Goal: Task Accomplishment & Management: Use online tool/utility

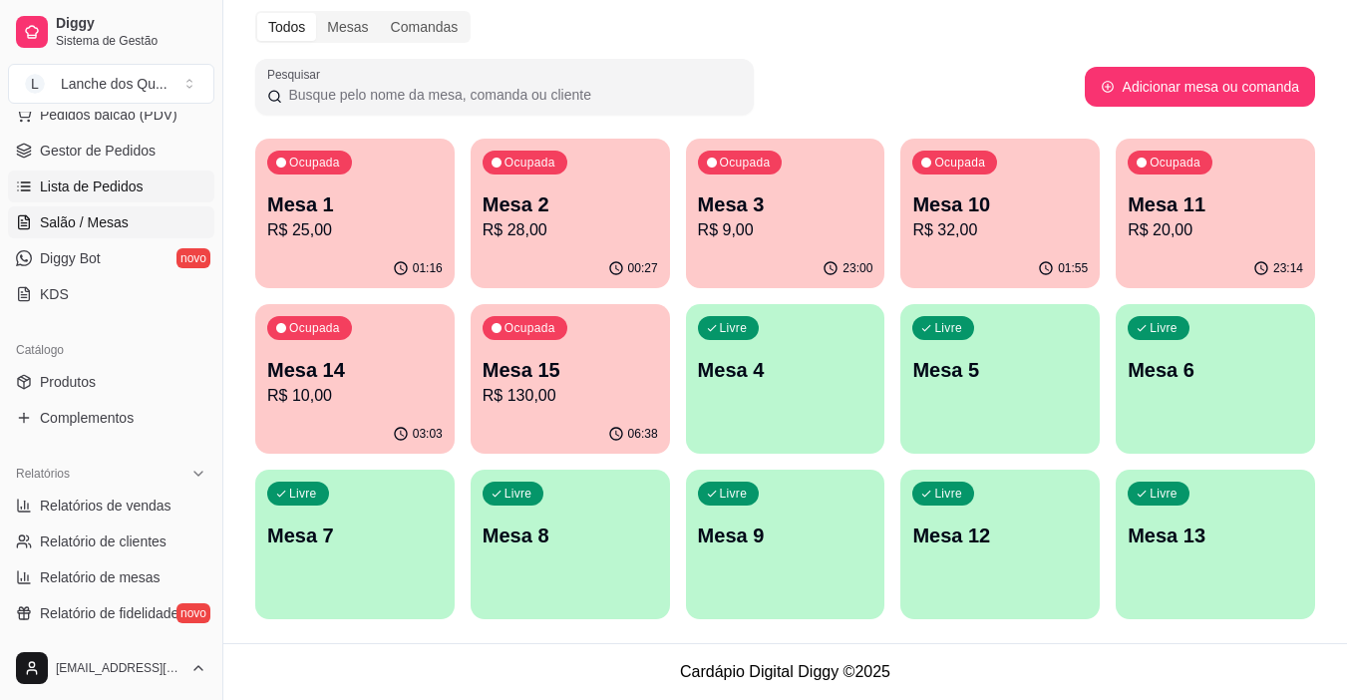
scroll to position [236, 0]
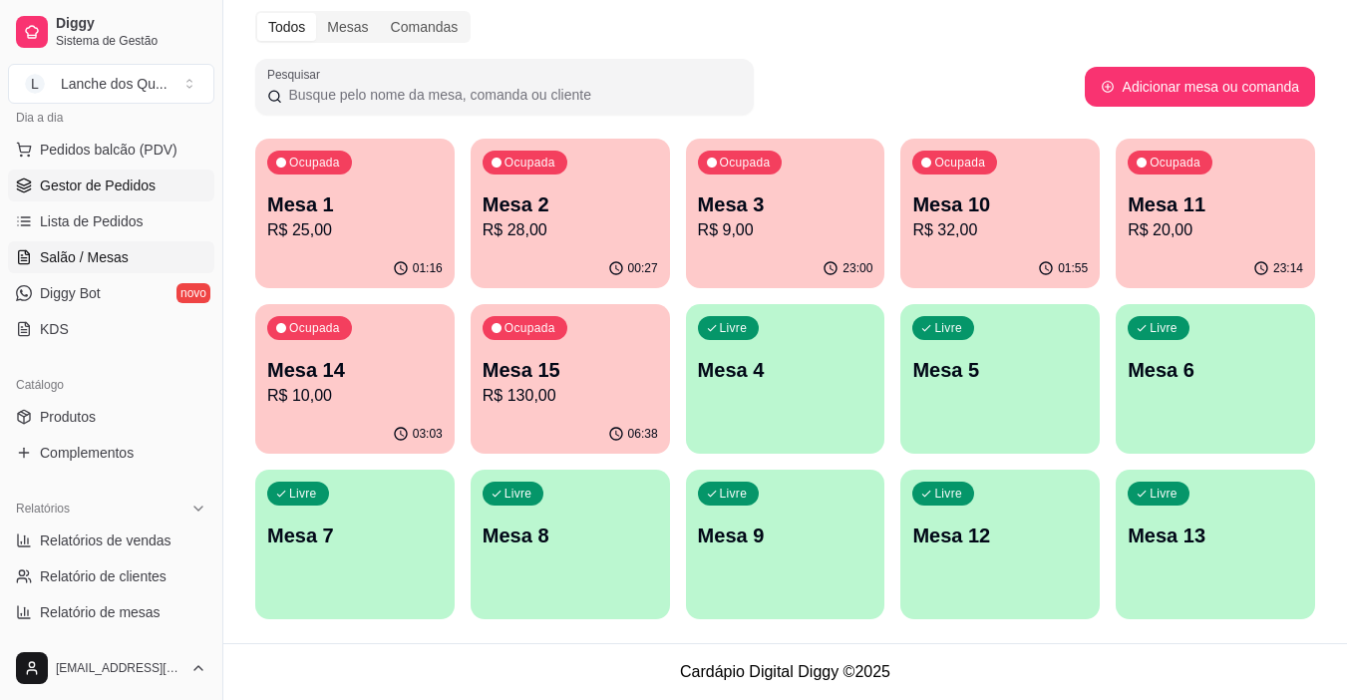
click at [68, 177] on span "Gestor de Pedidos" at bounding box center [98, 185] width 116 height 20
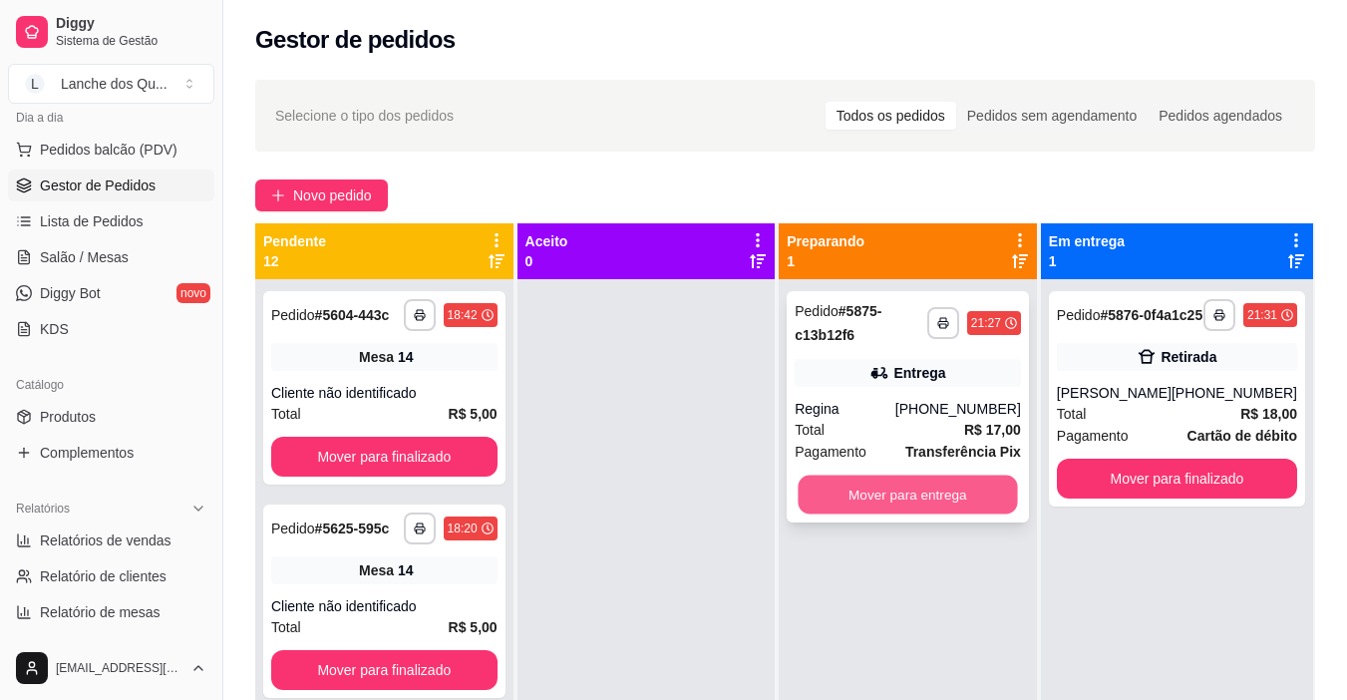
click at [986, 491] on button "Mover para entrega" at bounding box center [908, 495] width 219 height 39
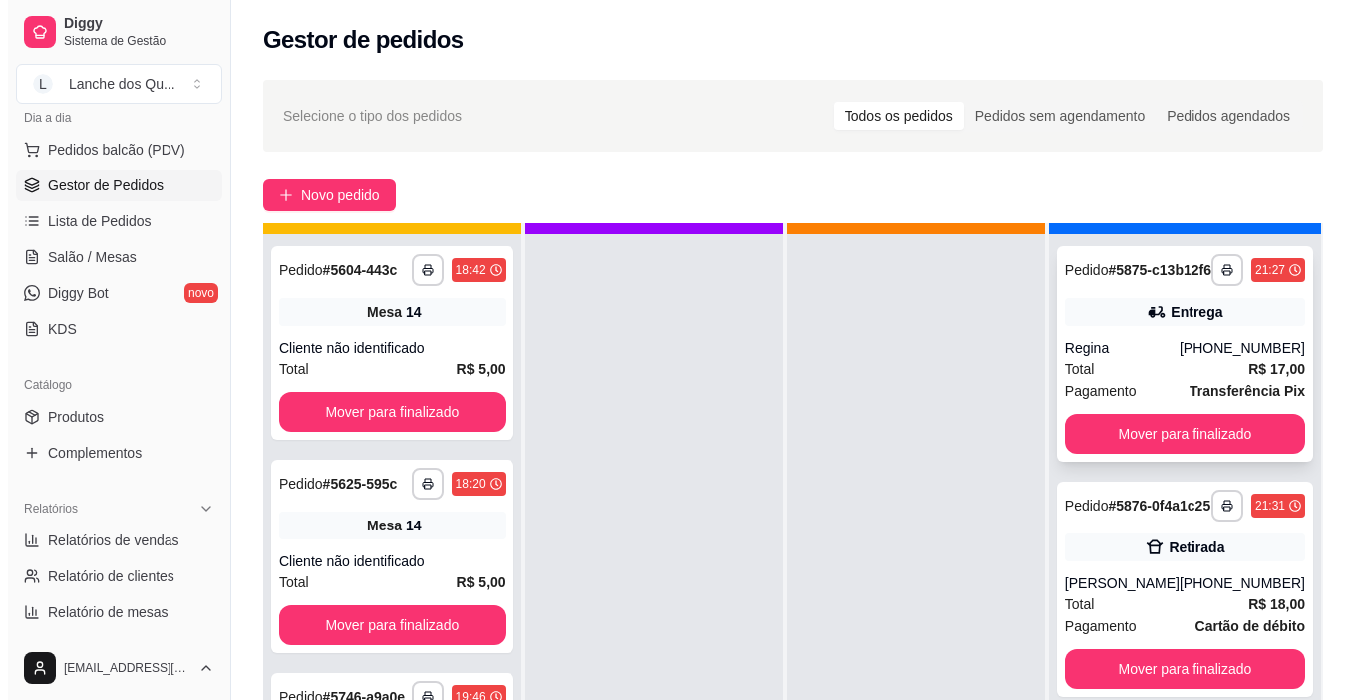
scroll to position [56, 0]
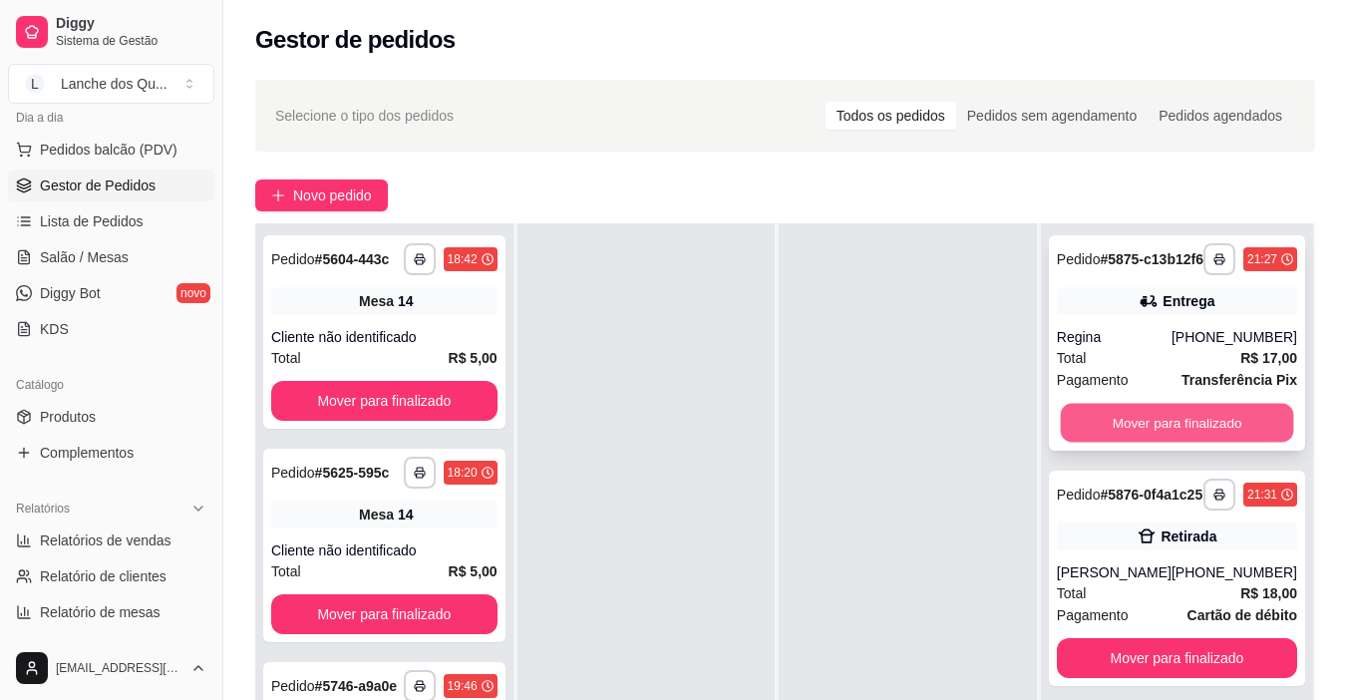
click at [1192, 443] on button "Mover para finalizado" at bounding box center [1176, 423] width 233 height 39
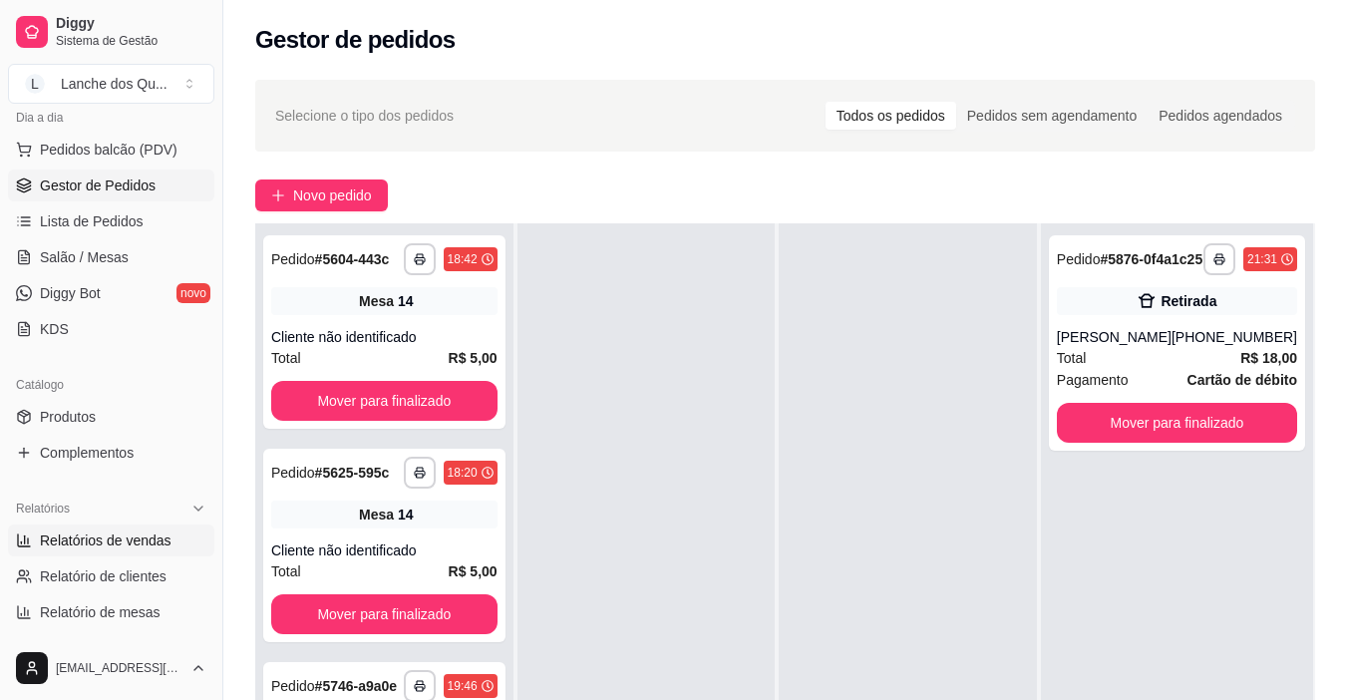
click at [133, 537] on span "Relatórios de vendas" at bounding box center [106, 540] width 132 height 20
select select "ALL"
select select "0"
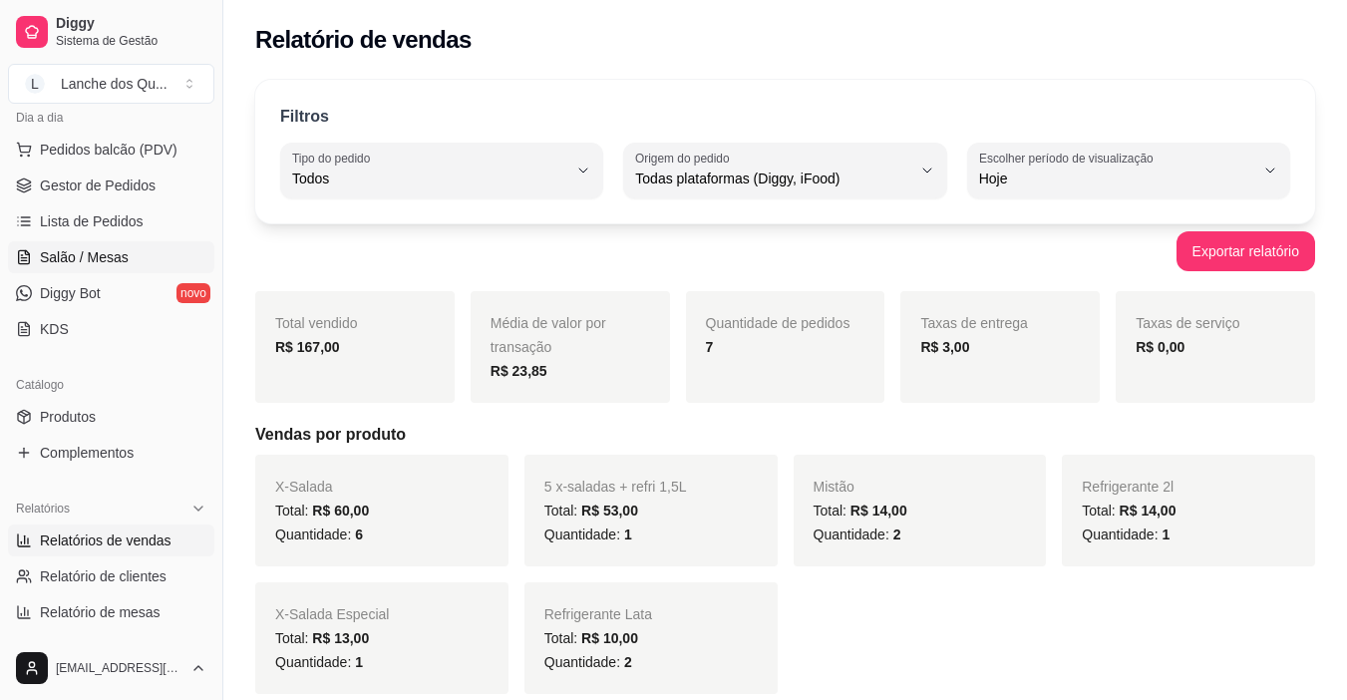
click at [72, 261] on span "Salão / Mesas" at bounding box center [84, 257] width 89 height 20
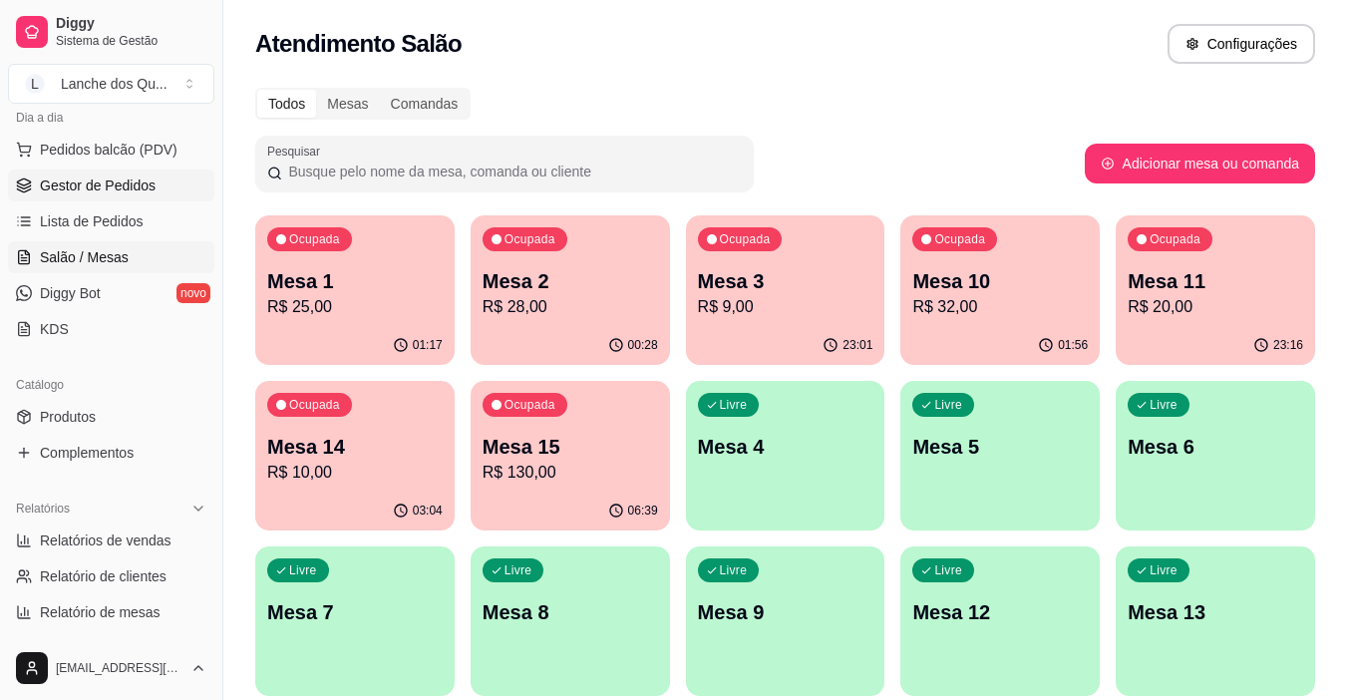
click at [122, 189] on span "Gestor de Pedidos" at bounding box center [98, 185] width 116 height 20
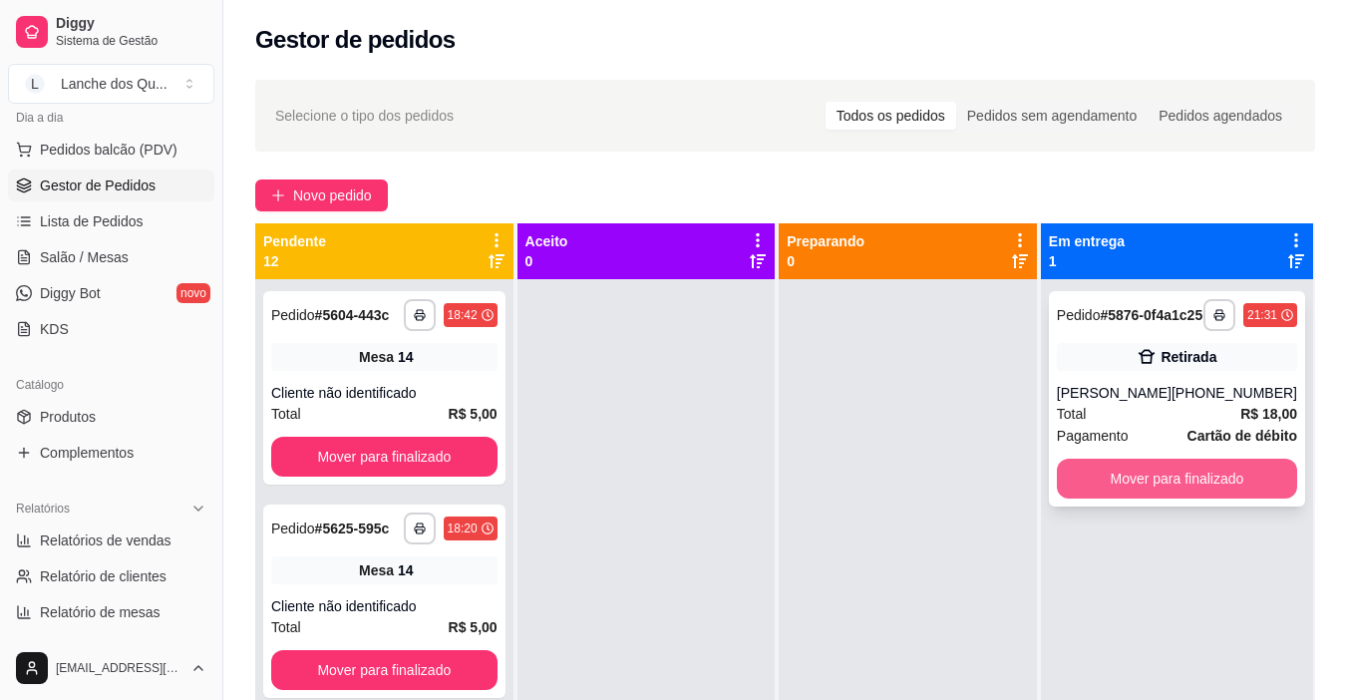
click at [1237, 499] on button "Mover para finalizado" at bounding box center [1177, 479] width 240 height 40
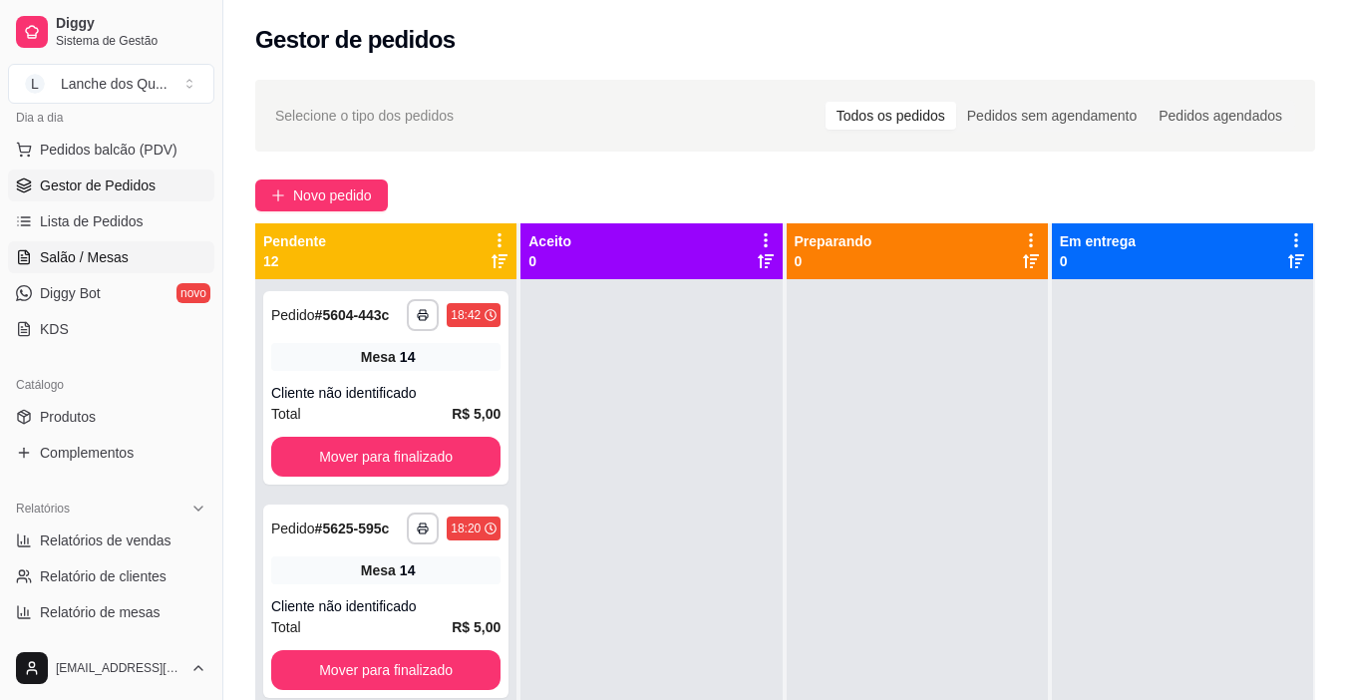
click at [126, 256] on link "Salão / Mesas" at bounding box center [111, 257] width 206 height 32
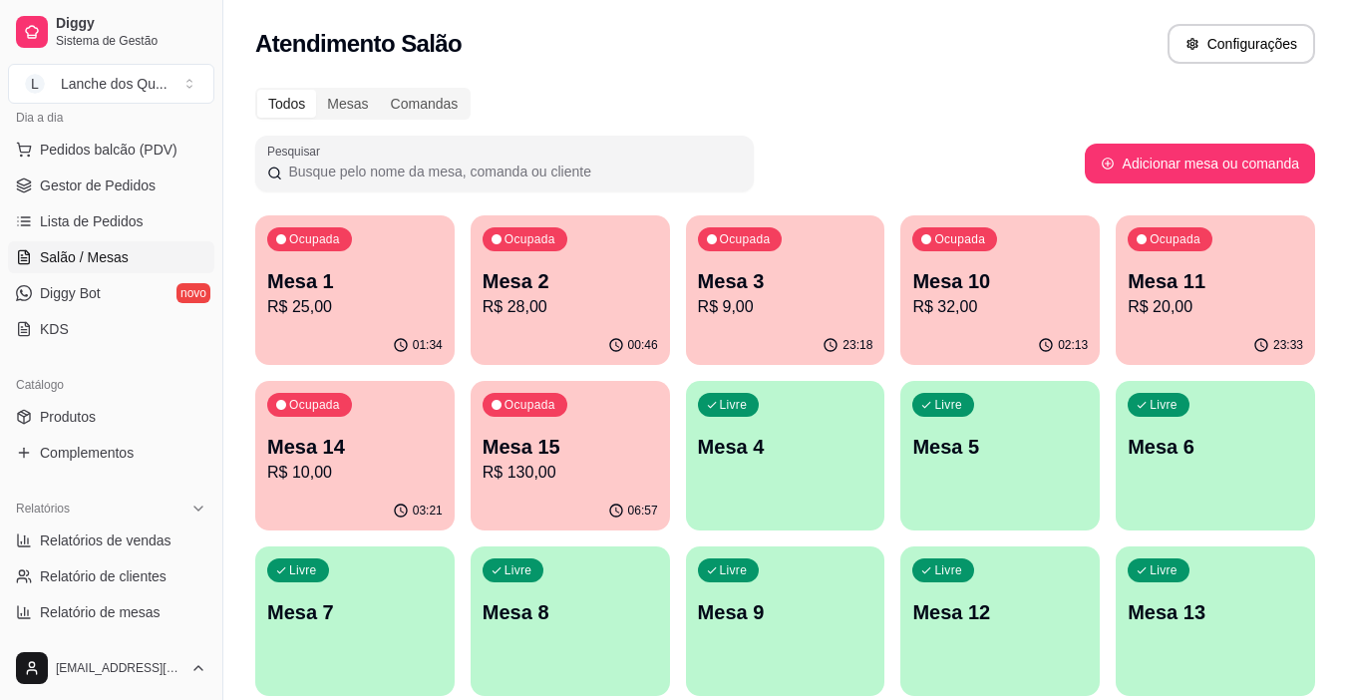
click at [595, 308] on p "R$ 28,00" at bounding box center [570, 307] width 175 height 24
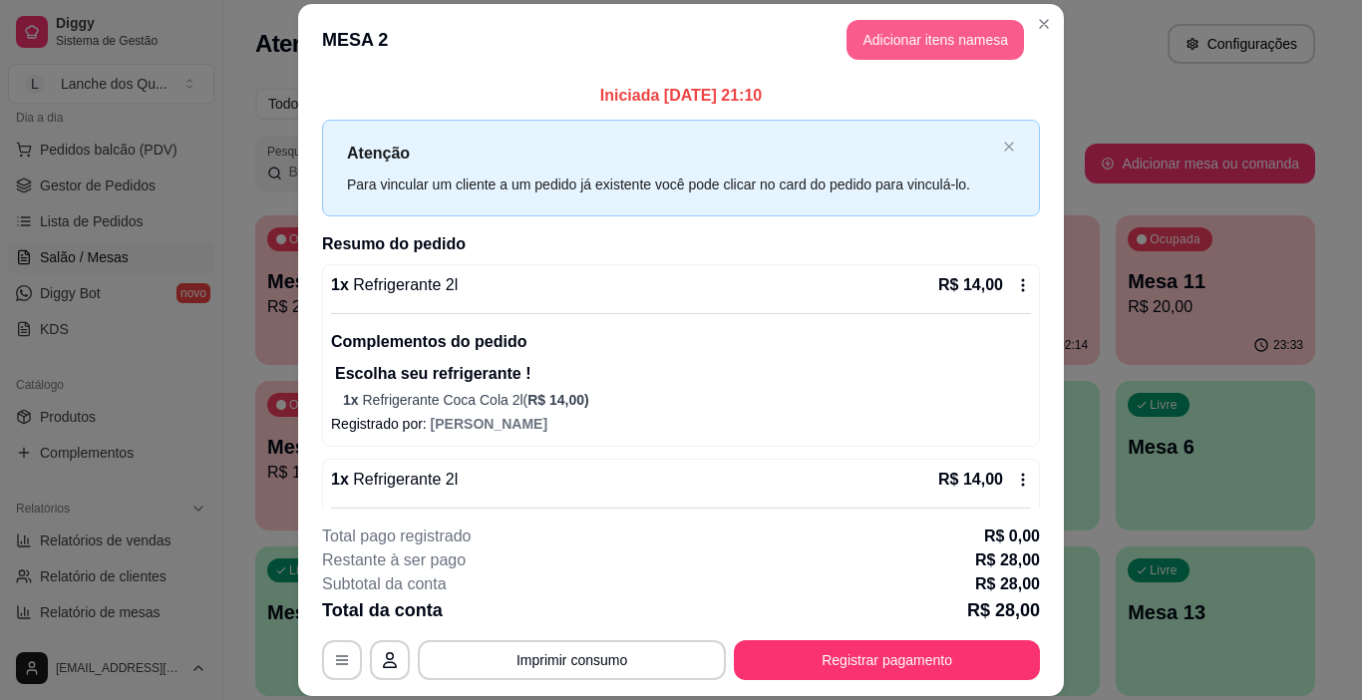
click at [924, 48] on button "Adicionar itens na mesa" at bounding box center [935, 40] width 177 height 40
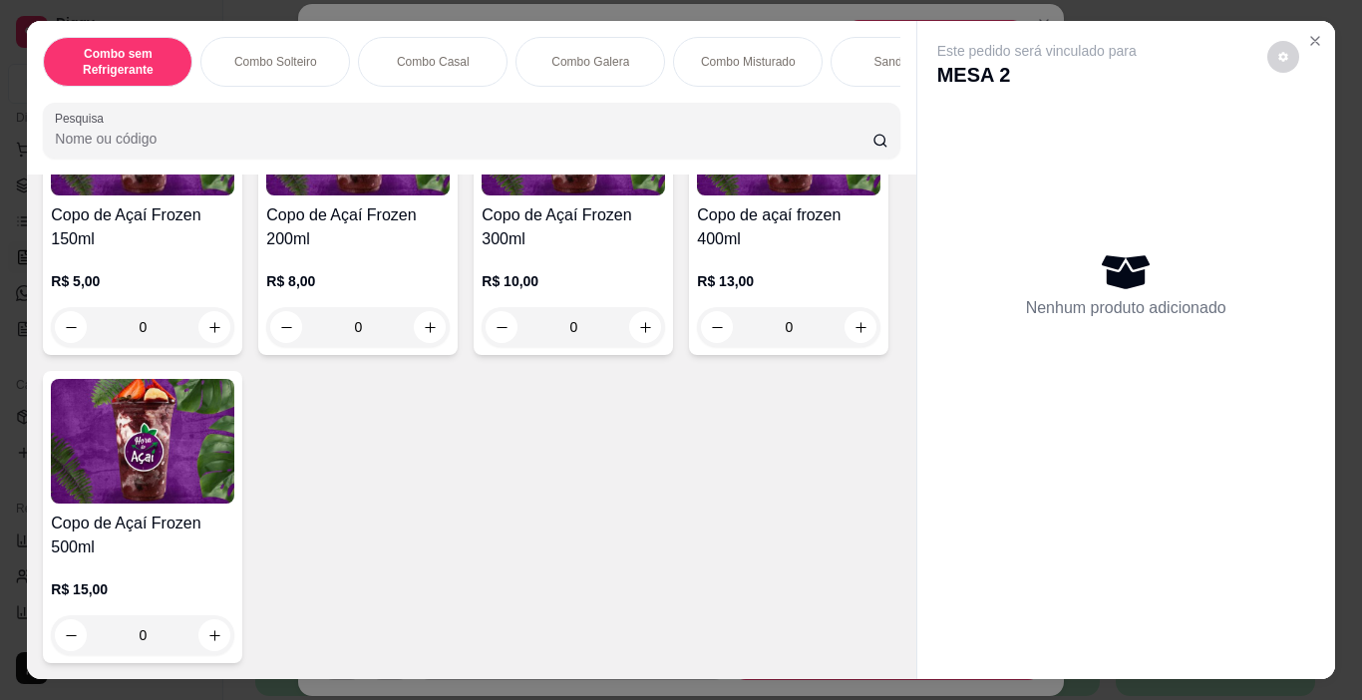
scroll to position [6274, 0]
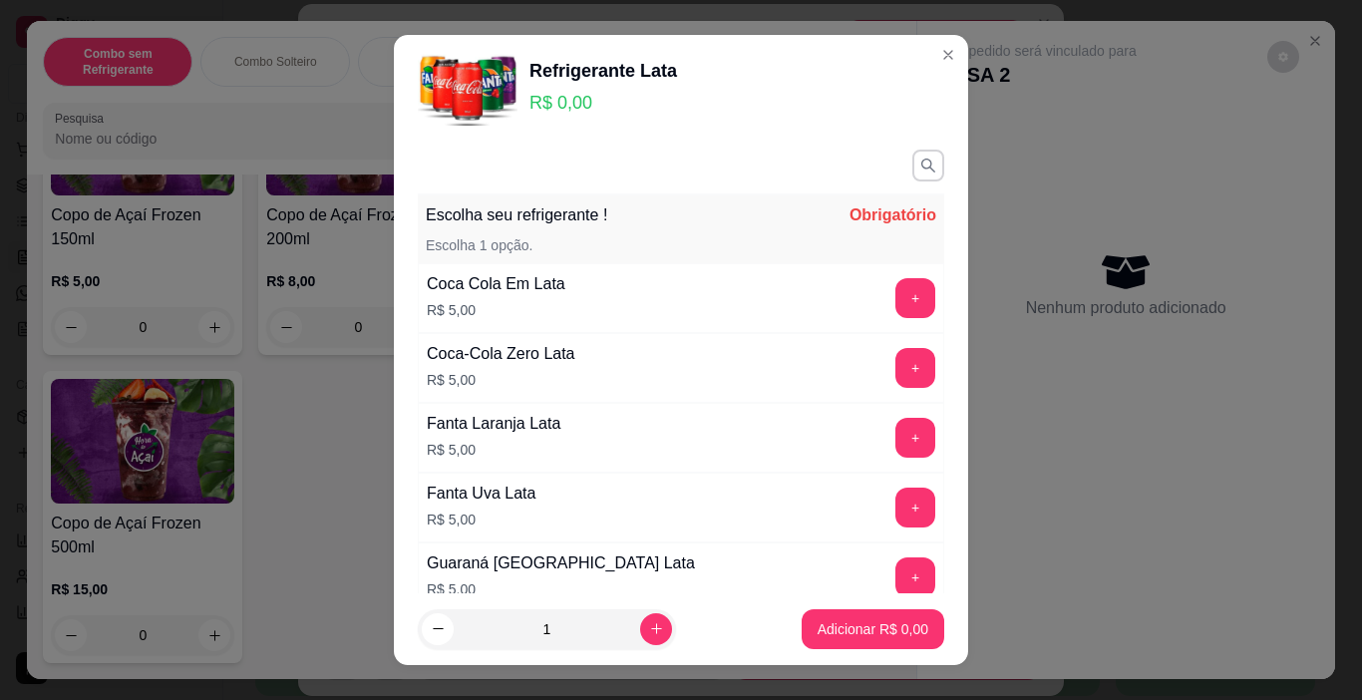
click at [856, 523] on section "Refrigerante Lata R$ 0,00 Escolha seu refrigerante ! Obrigatório Escolha 1 opçã…" at bounding box center [681, 350] width 574 height 630
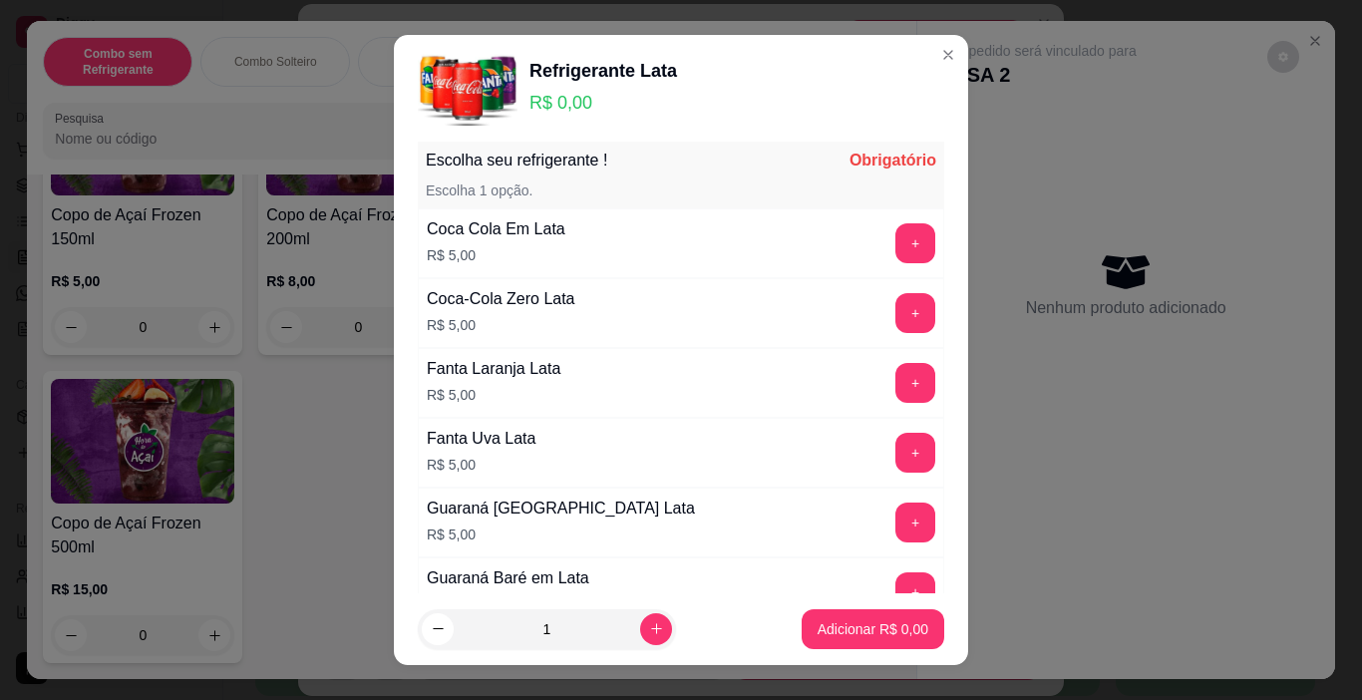
scroll to position [100, 0]
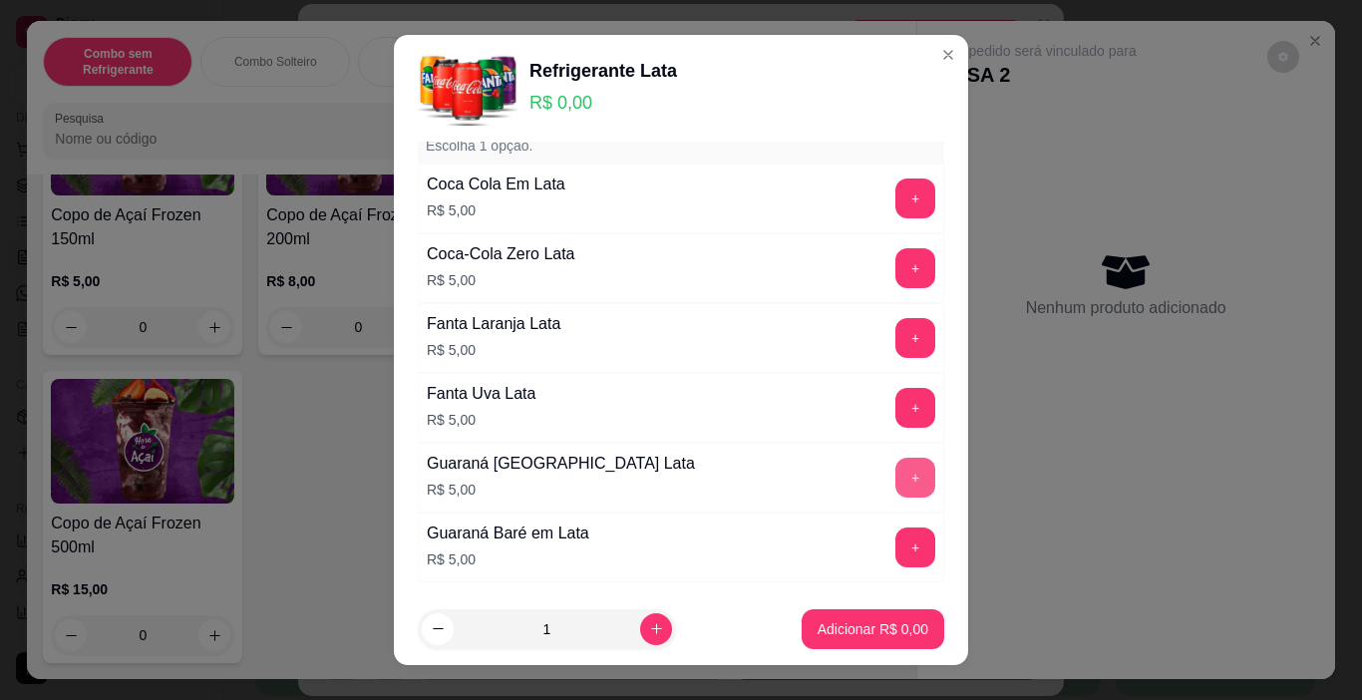
click at [895, 469] on button "+" at bounding box center [915, 478] width 40 height 40
click at [871, 621] on p "Adicionar R$ 5,00" at bounding box center [873, 629] width 111 height 20
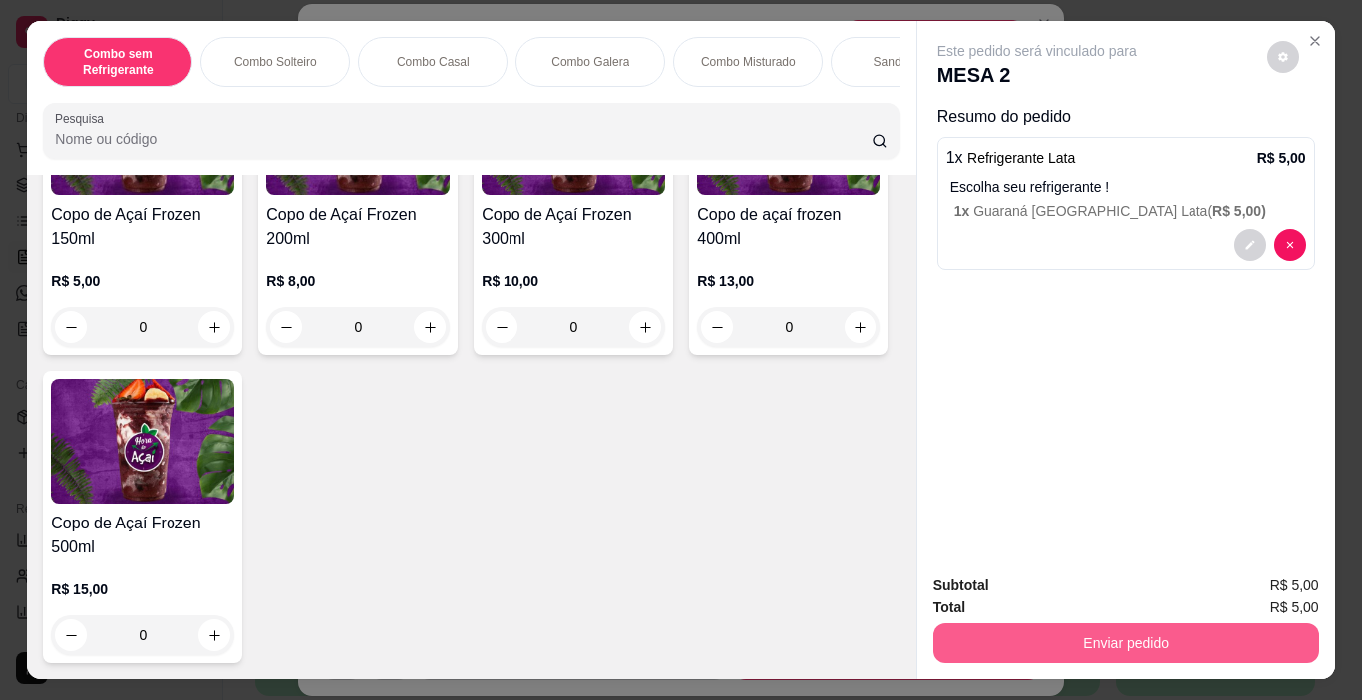
click at [1082, 629] on button "Enviar pedido" at bounding box center [1126, 643] width 386 height 40
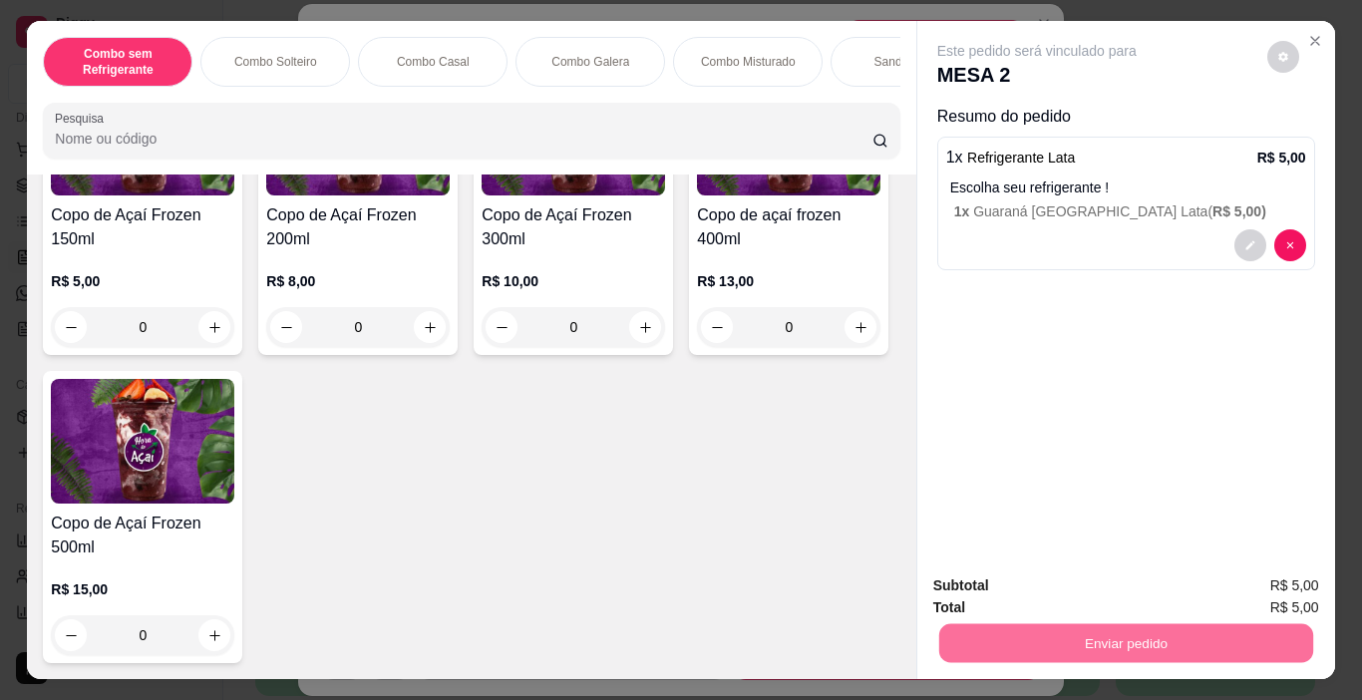
click at [1246, 592] on button "Enviar pedido" at bounding box center [1266, 586] width 113 height 38
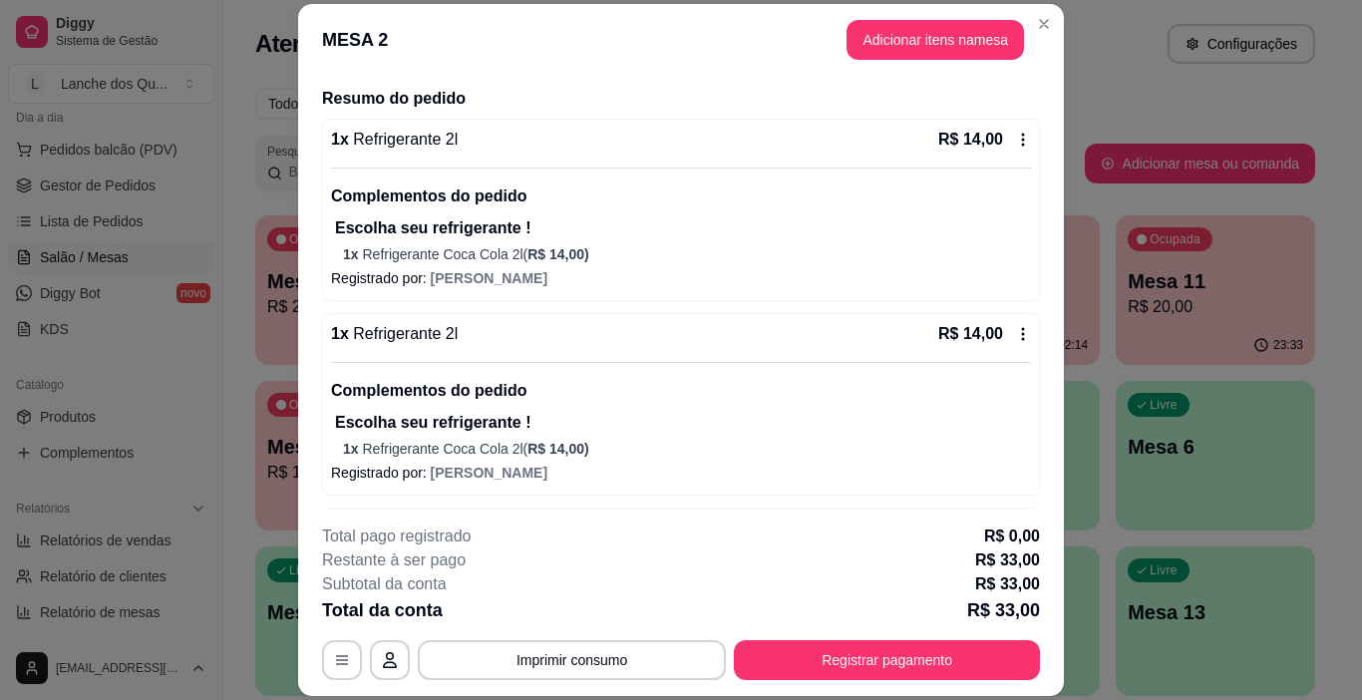
scroll to position [299, 0]
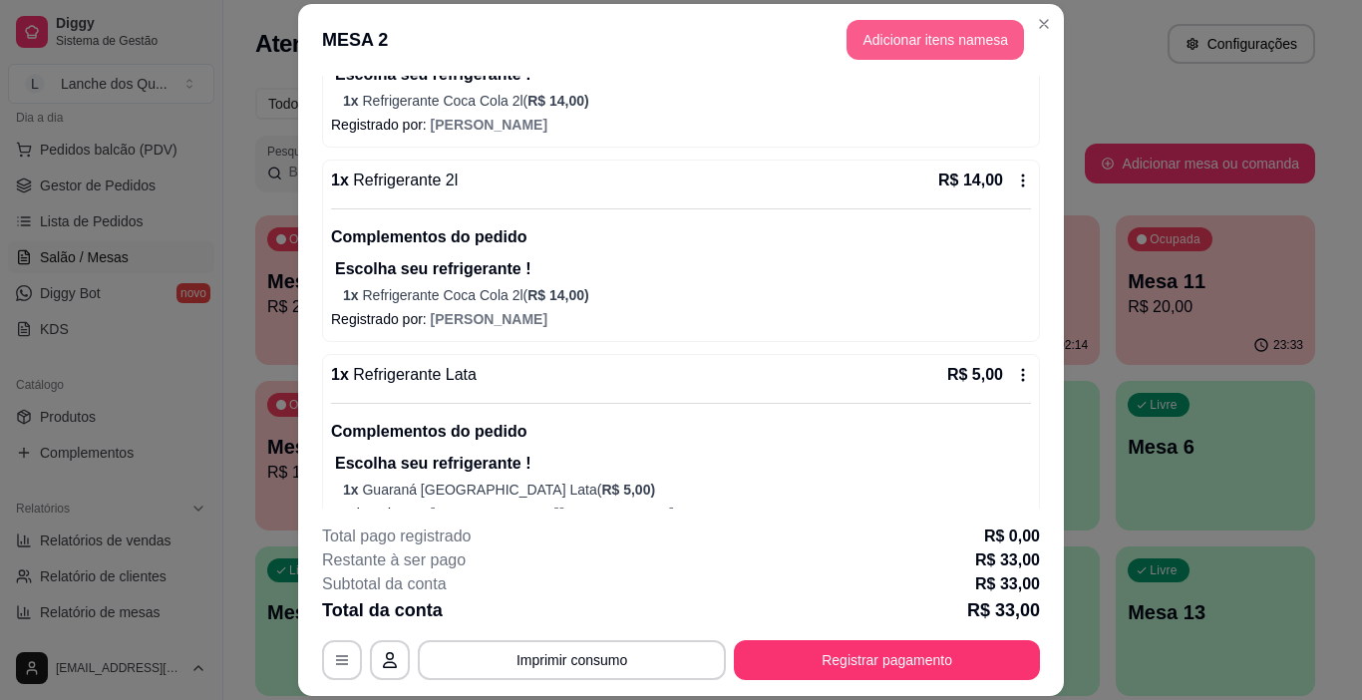
click at [901, 45] on button "Adicionar itens na mesa" at bounding box center [935, 40] width 177 height 40
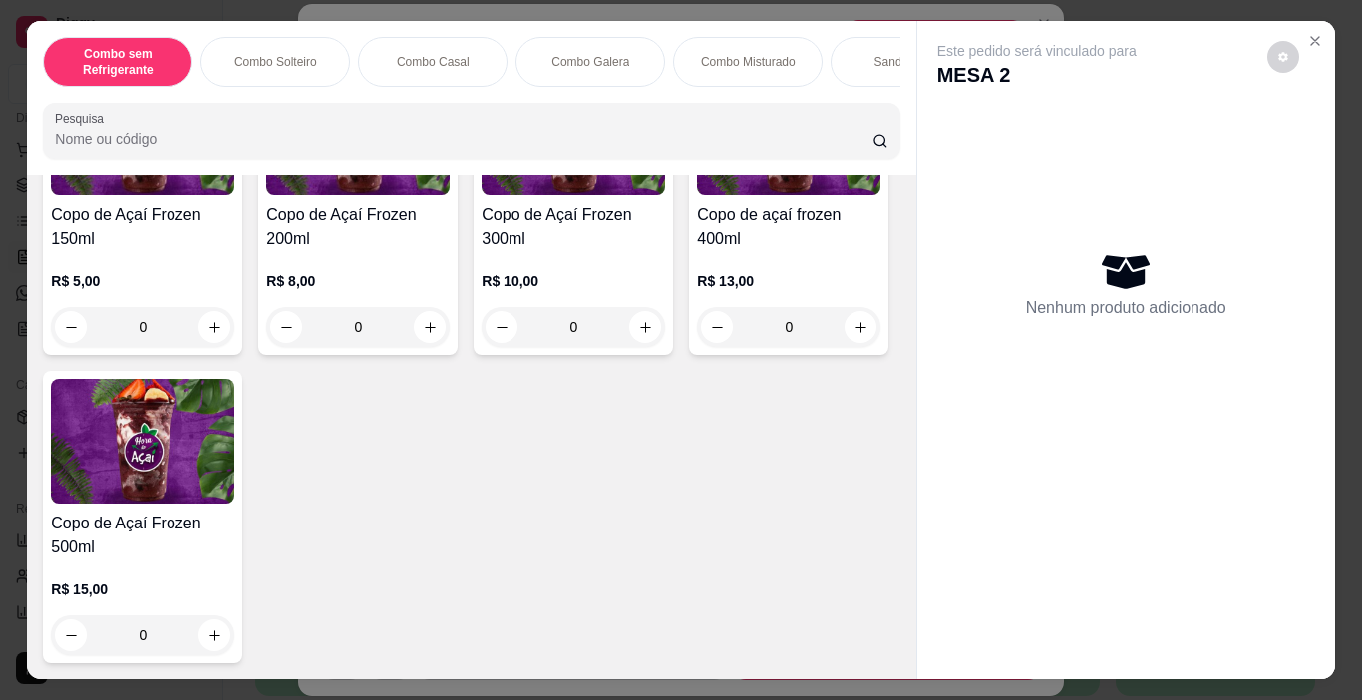
scroll to position [6074, 0]
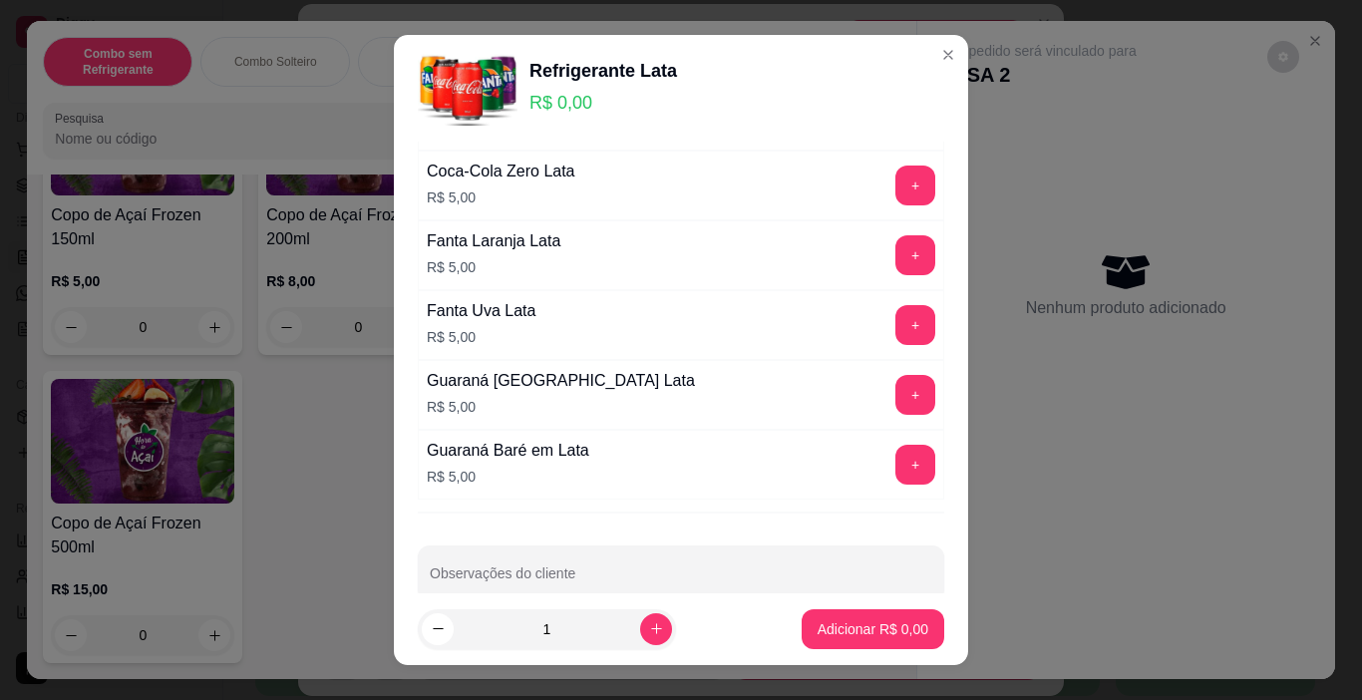
scroll to position [199, 0]
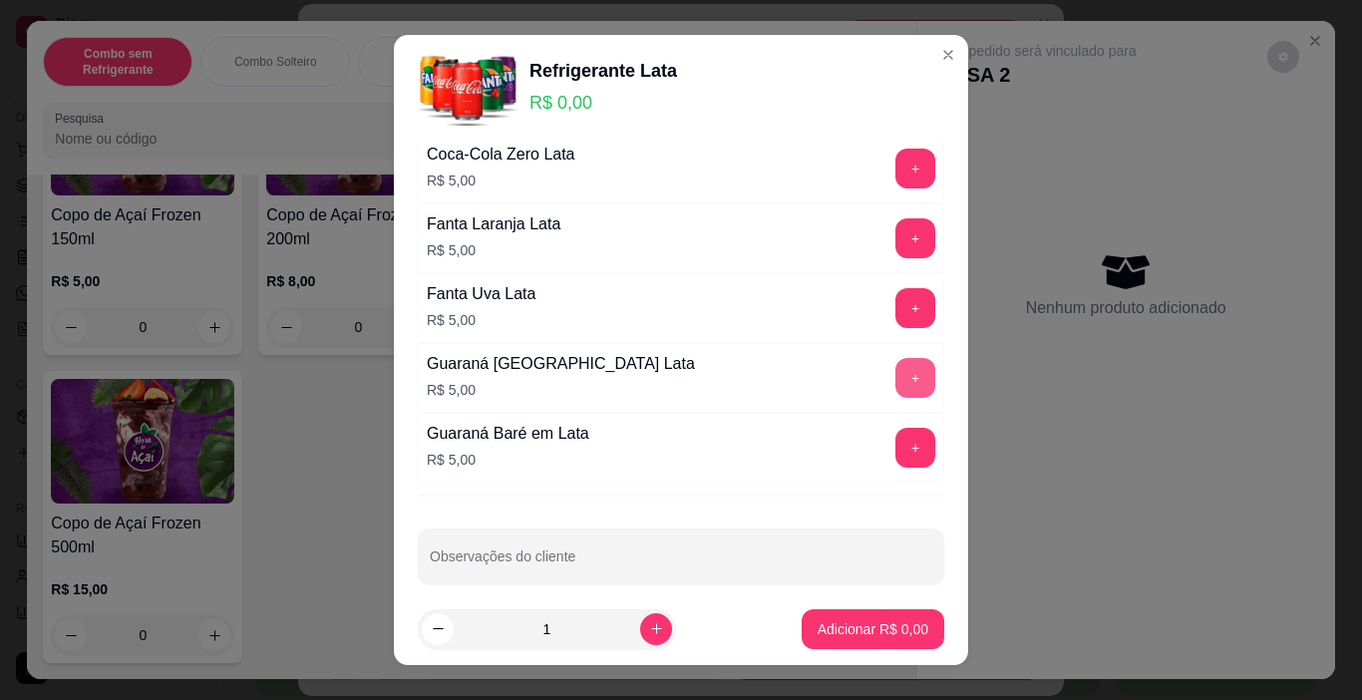
click at [895, 370] on button "+" at bounding box center [915, 378] width 40 height 40
click at [882, 638] on p "Adicionar R$ 5,00" at bounding box center [873, 629] width 111 height 20
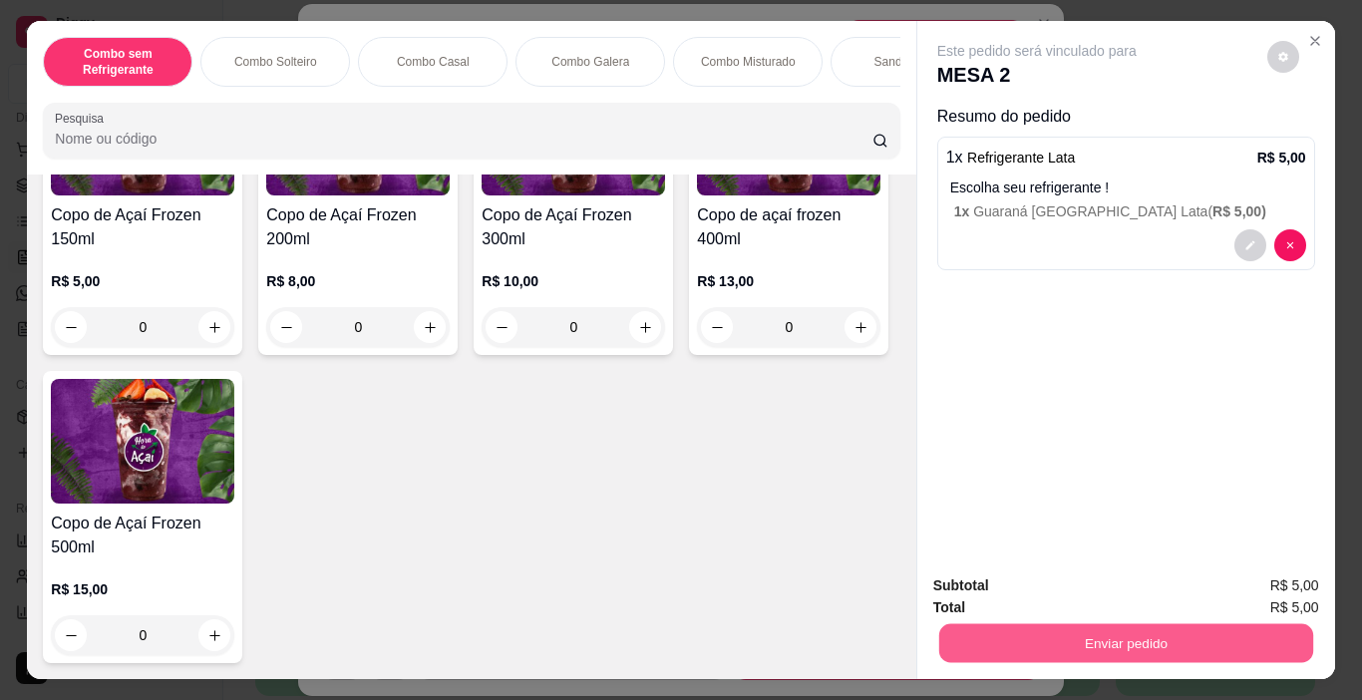
click at [1096, 629] on button "Enviar pedido" at bounding box center [1125, 643] width 374 height 39
click at [1271, 584] on button "Enviar pedido" at bounding box center [1267, 585] width 110 height 37
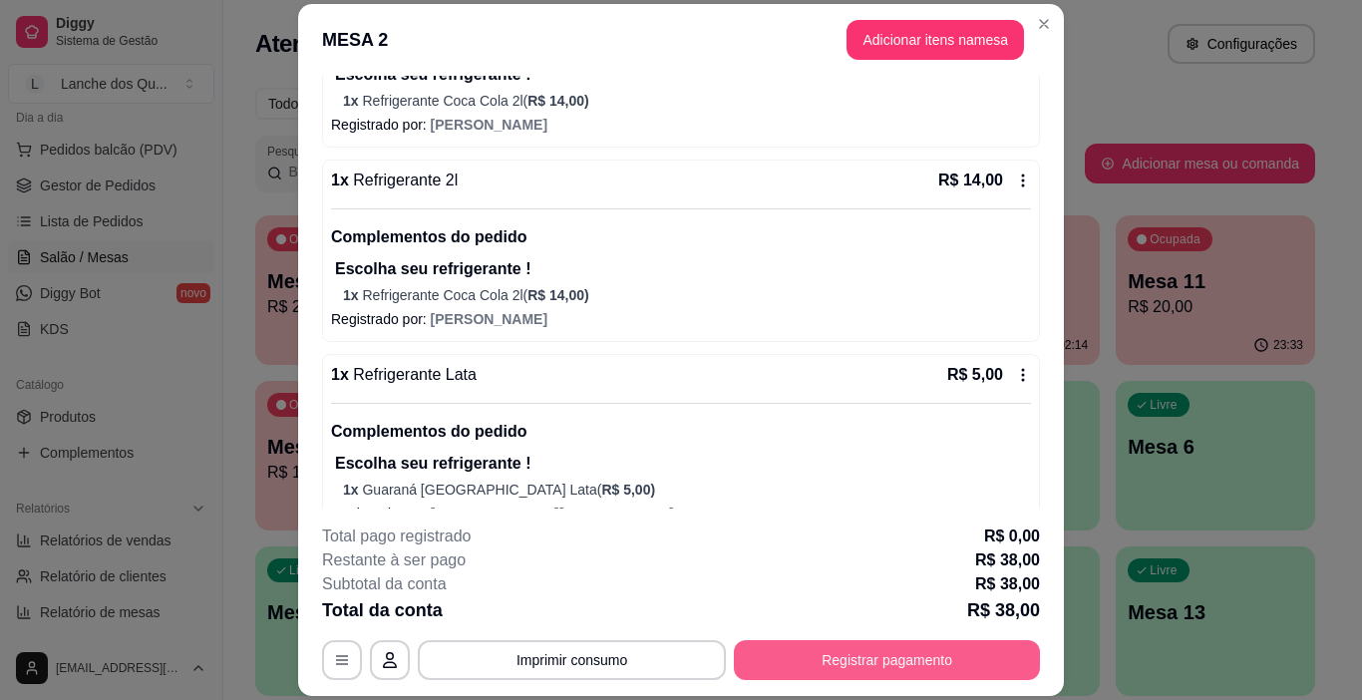
click at [983, 663] on button "Registrar pagamento" at bounding box center [887, 660] width 306 height 40
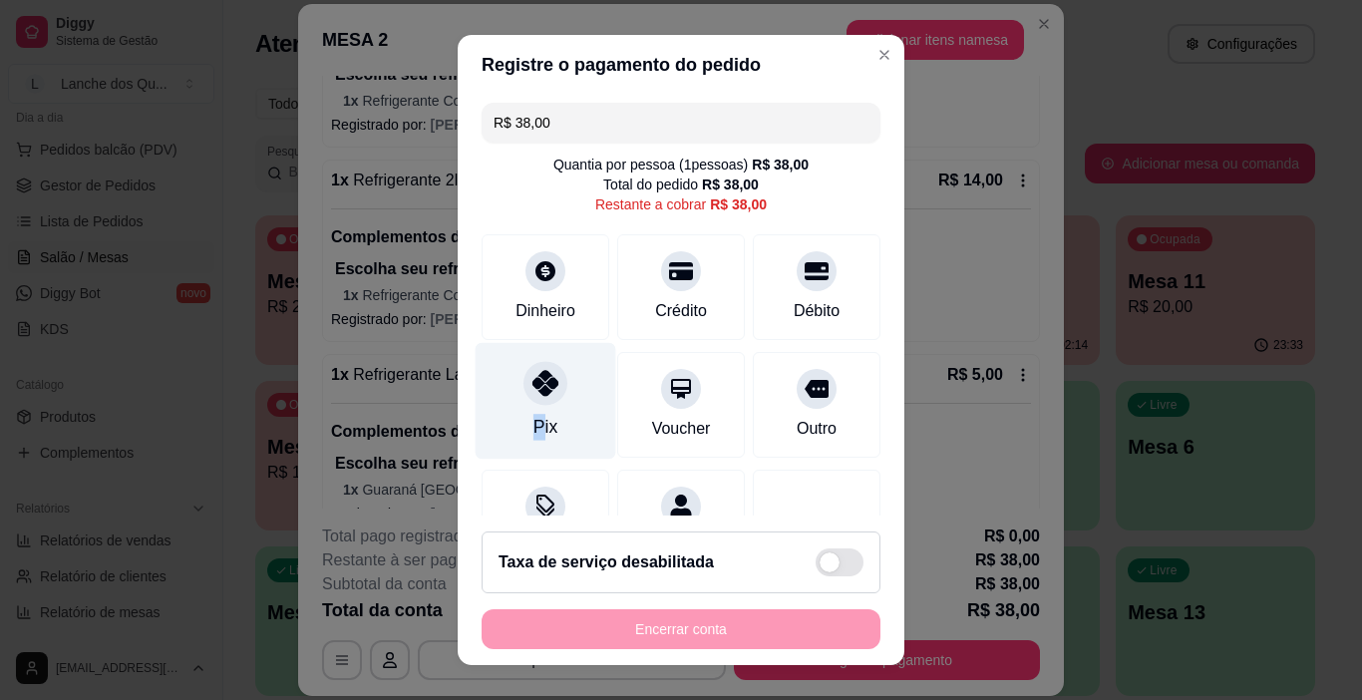
click at [533, 415] on div "Pix" at bounding box center [545, 427] width 24 height 26
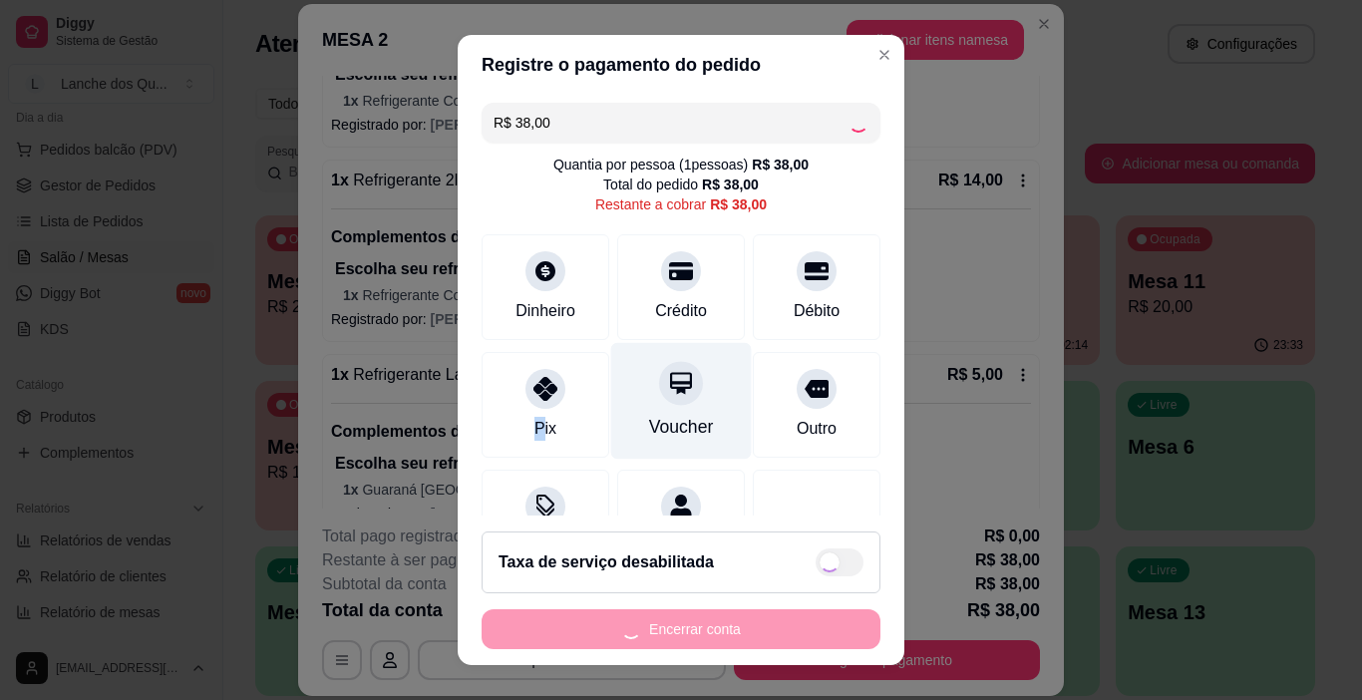
scroll to position [92, 0]
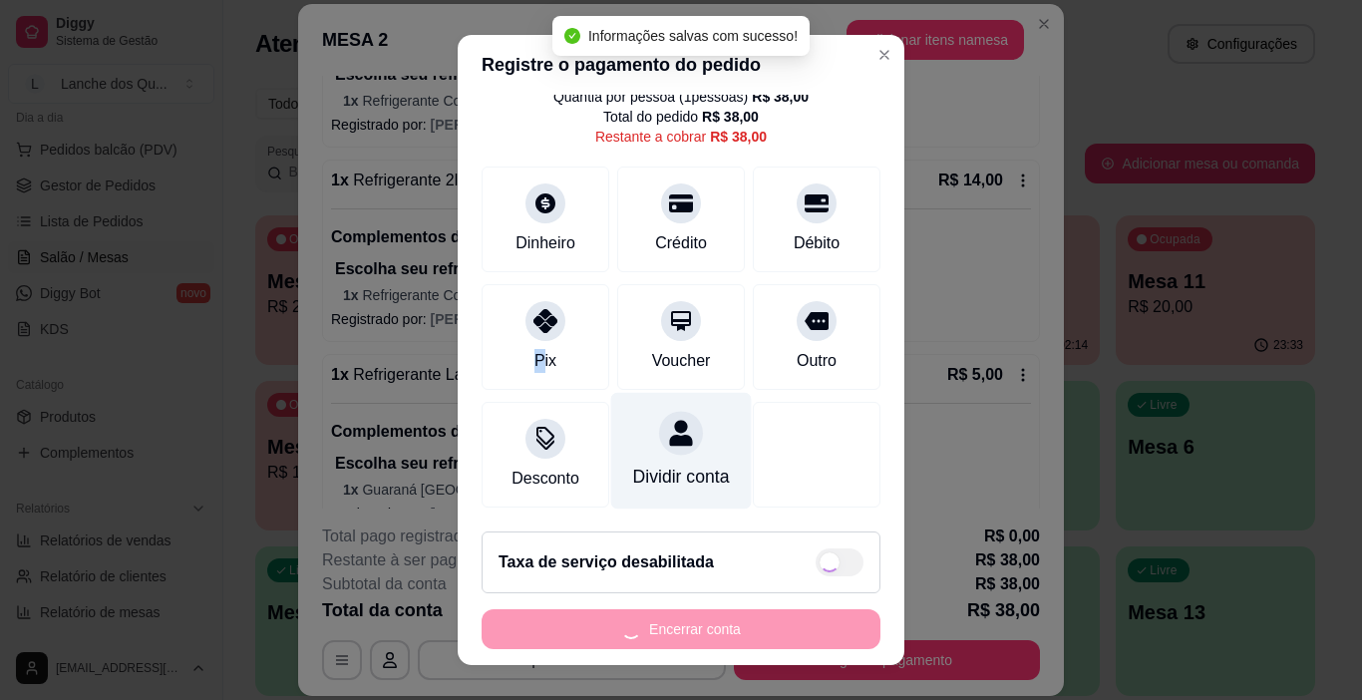
type input "R$ 0,00"
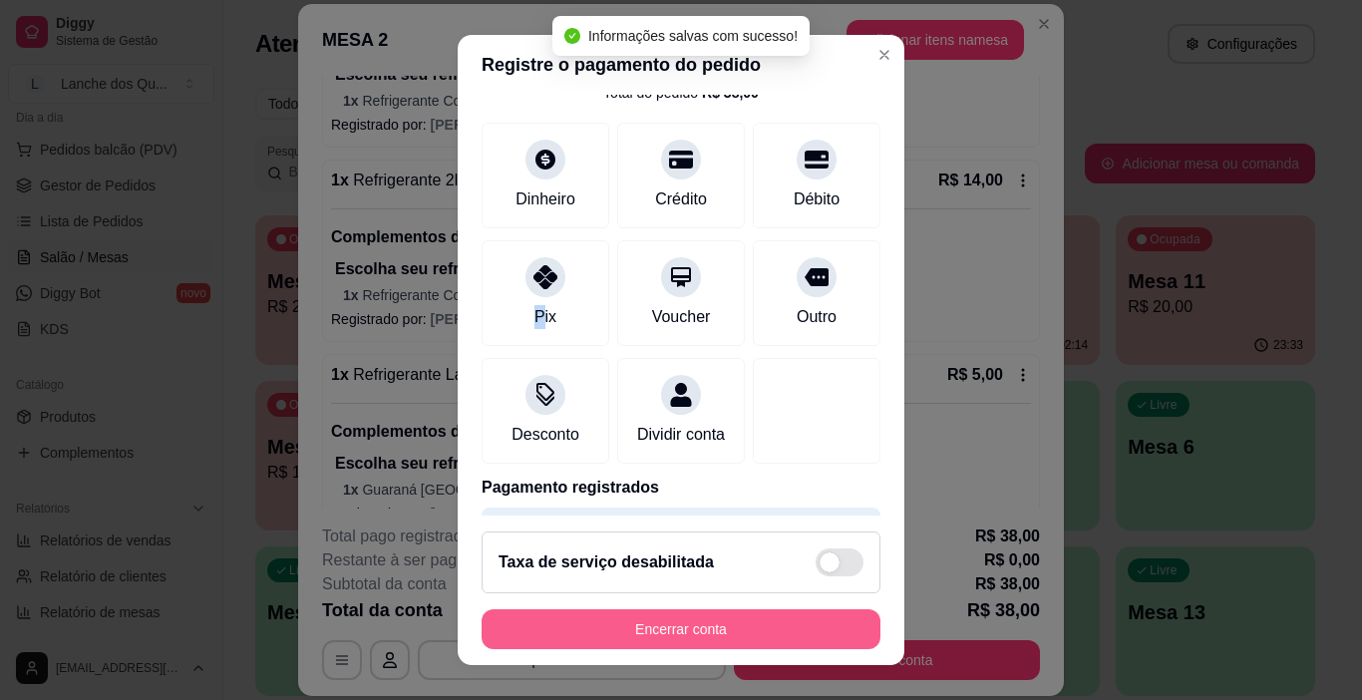
click at [695, 621] on button "Encerrar conta" at bounding box center [681, 629] width 399 height 40
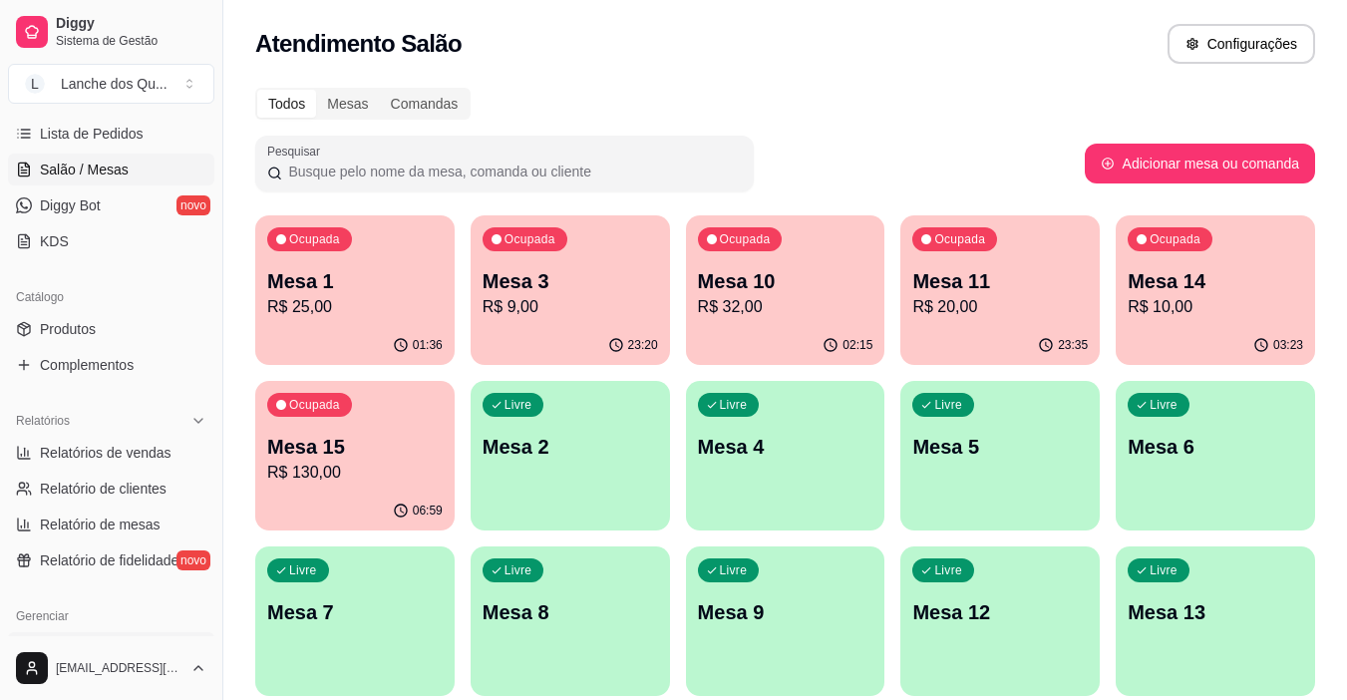
scroll to position [436, 0]
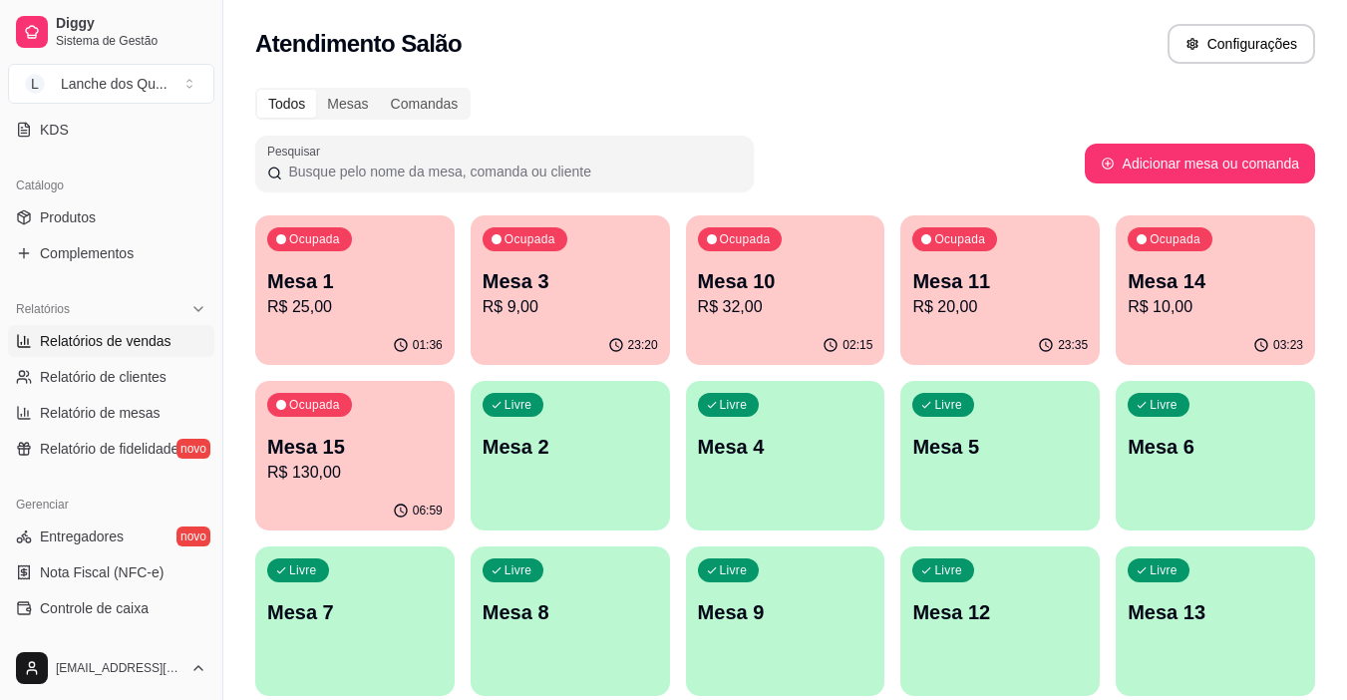
click at [90, 332] on span "Relatórios de vendas" at bounding box center [106, 341] width 132 height 20
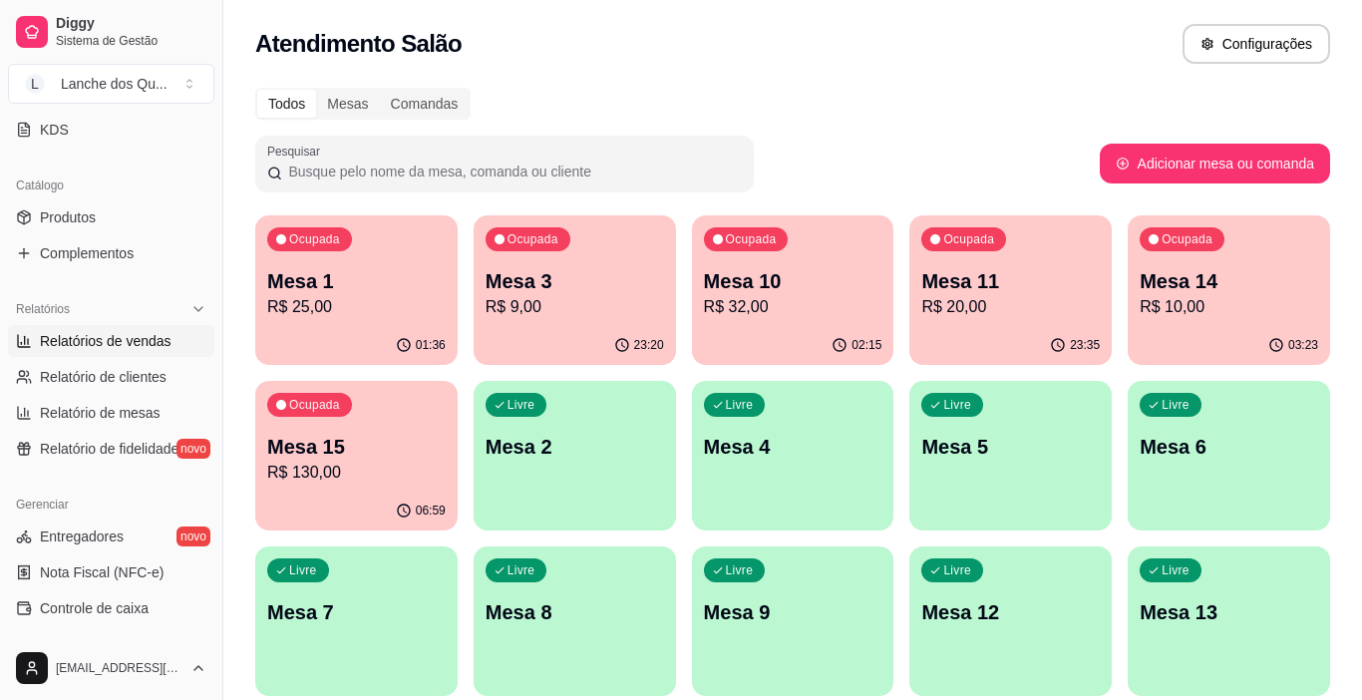
select select "ALL"
select select "0"
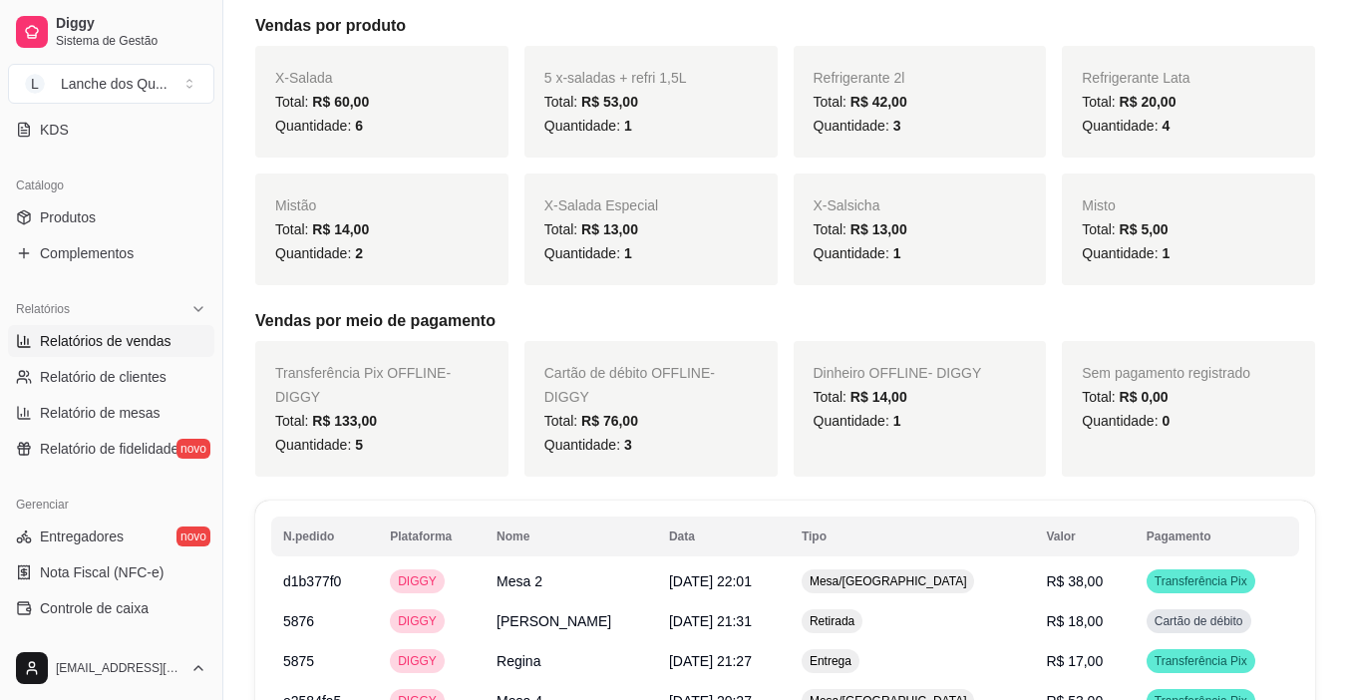
scroll to position [698, 0]
